Goal: Navigation & Orientation: Find specific page/section

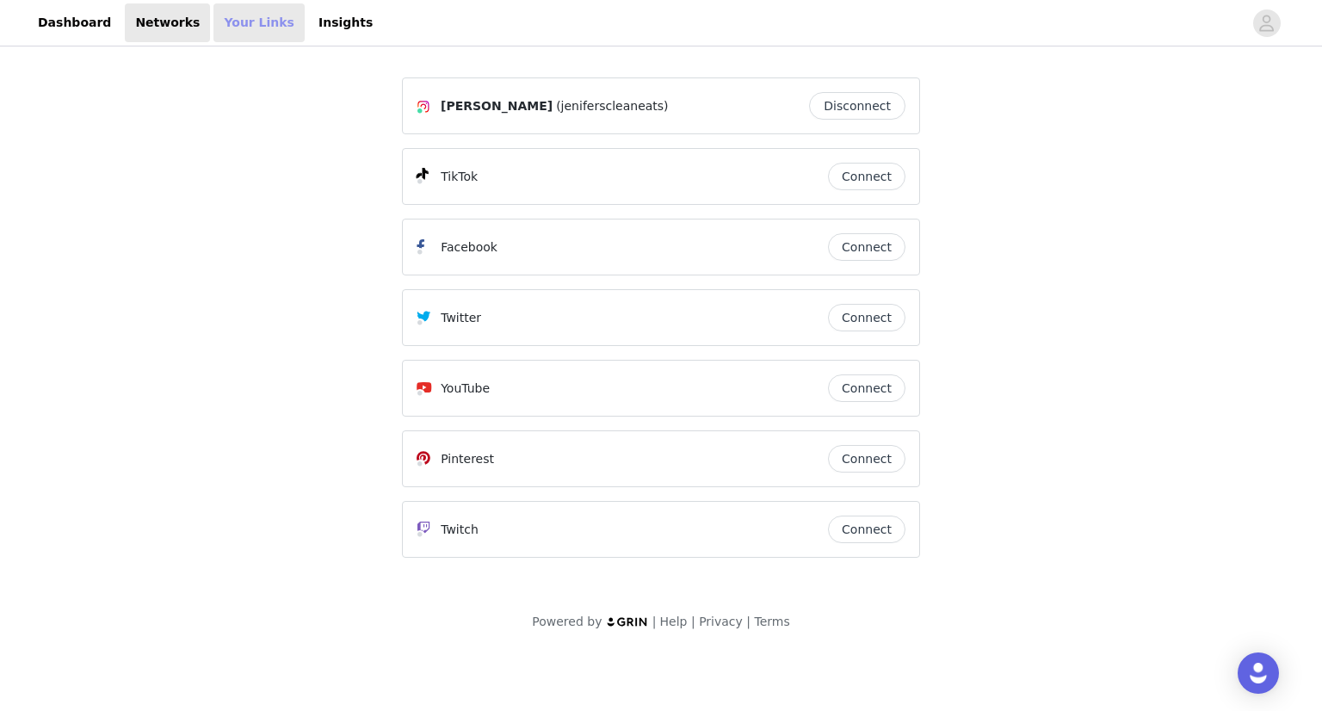
click at [236, 24] on link "Your Links" at bounding box center [258, 22] width 91 height 39
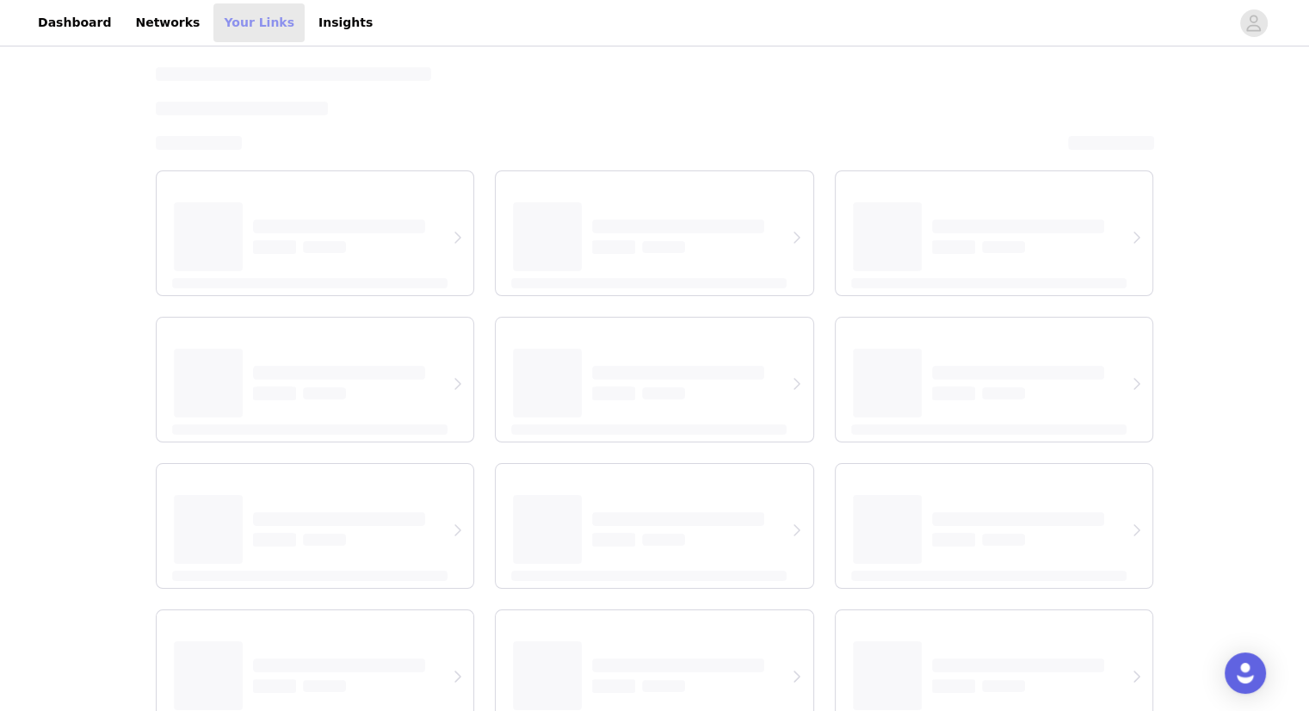
select select "12"
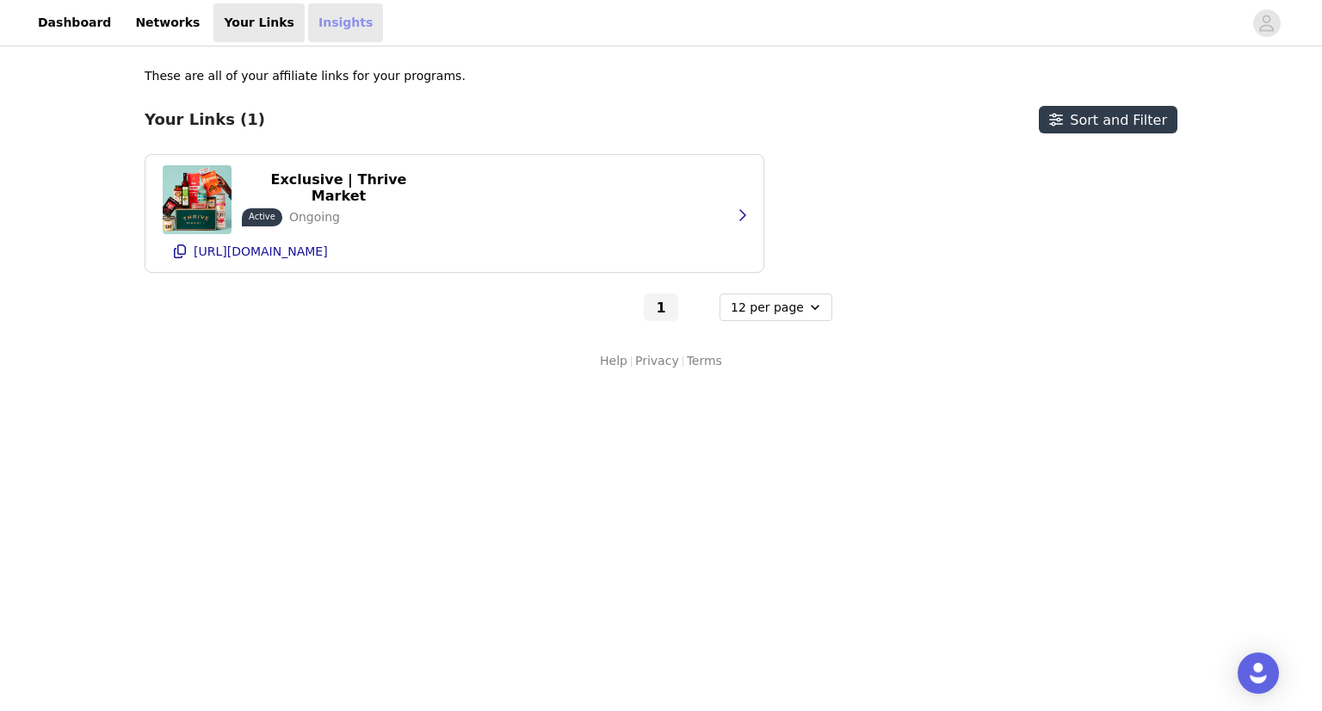
click at [308, 32] on link "Insights" at bounding box center [345, 22] width 75 height 39
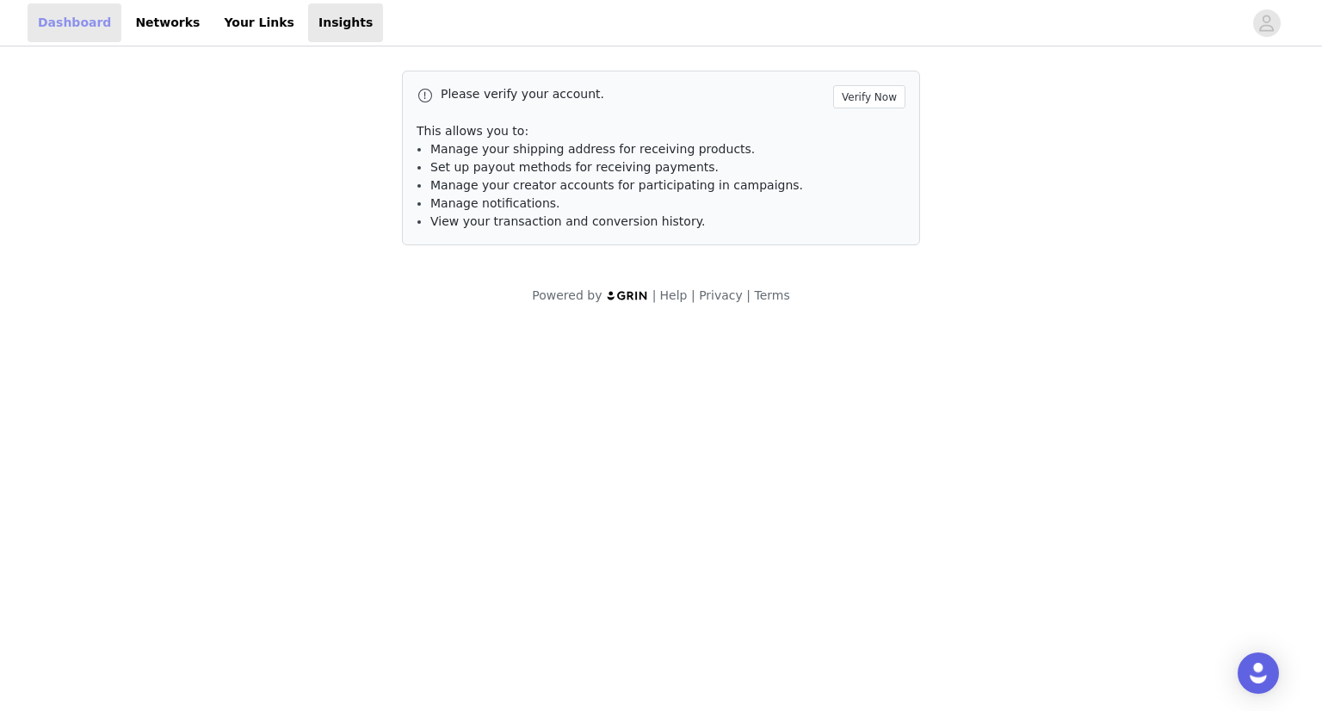
click at [40, 30] on link "Dashboard" at bounding box center [75, 22] width 94 height 39
